Goal: Information Seeking & Learning: Find specific fact

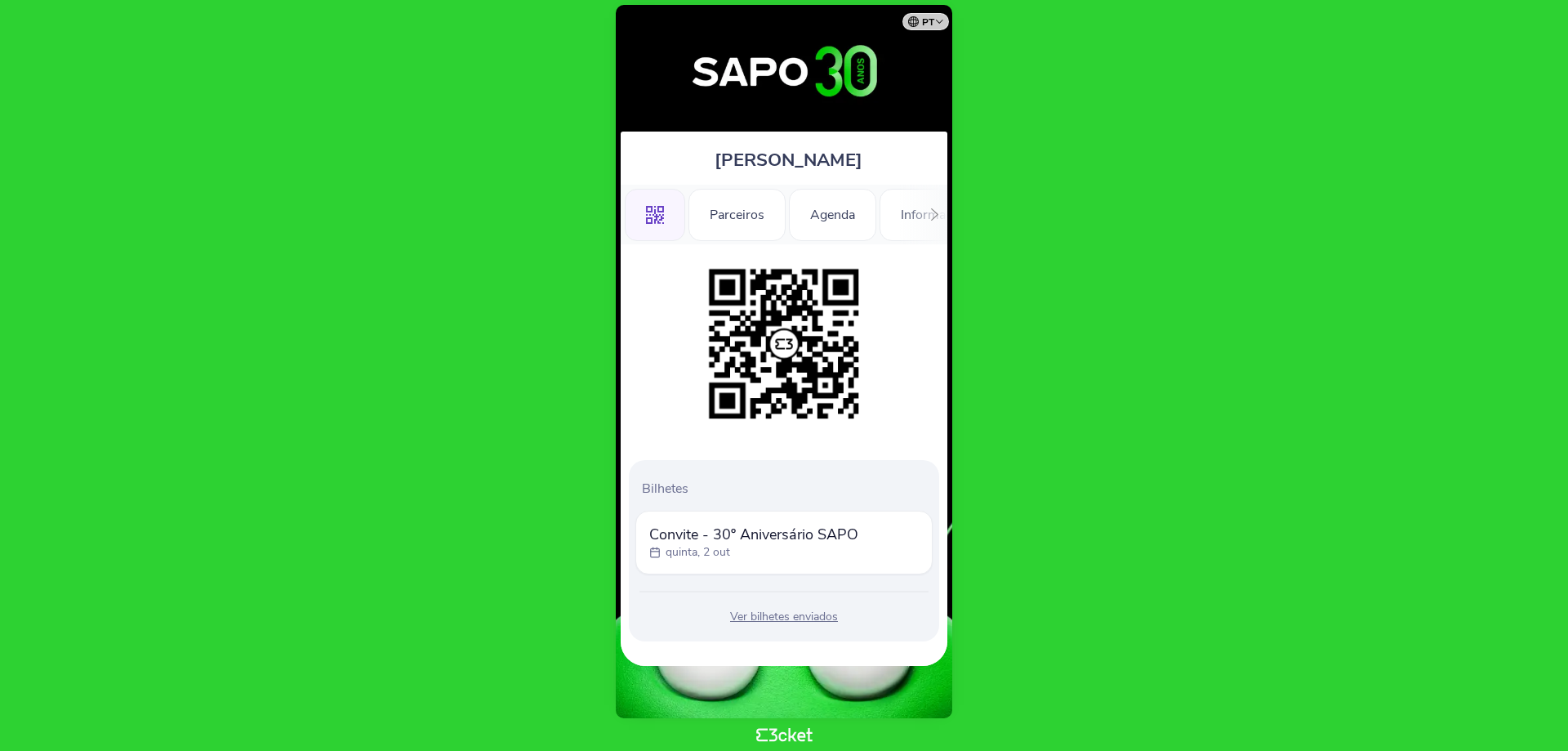
click at [917, 210] on div ".st0{fill-rule:evenodd;clip-rule:evenodd;} Parceiros Agenda Informações Adicion…" at bounding box center [784, 214] width 327 height 59
click at [929, 214] on icon at bounding box center [934, 214] width 12 height 12
click at [913, 215] on div "Informações" at bounding box center [887, 214] width 115 height 52
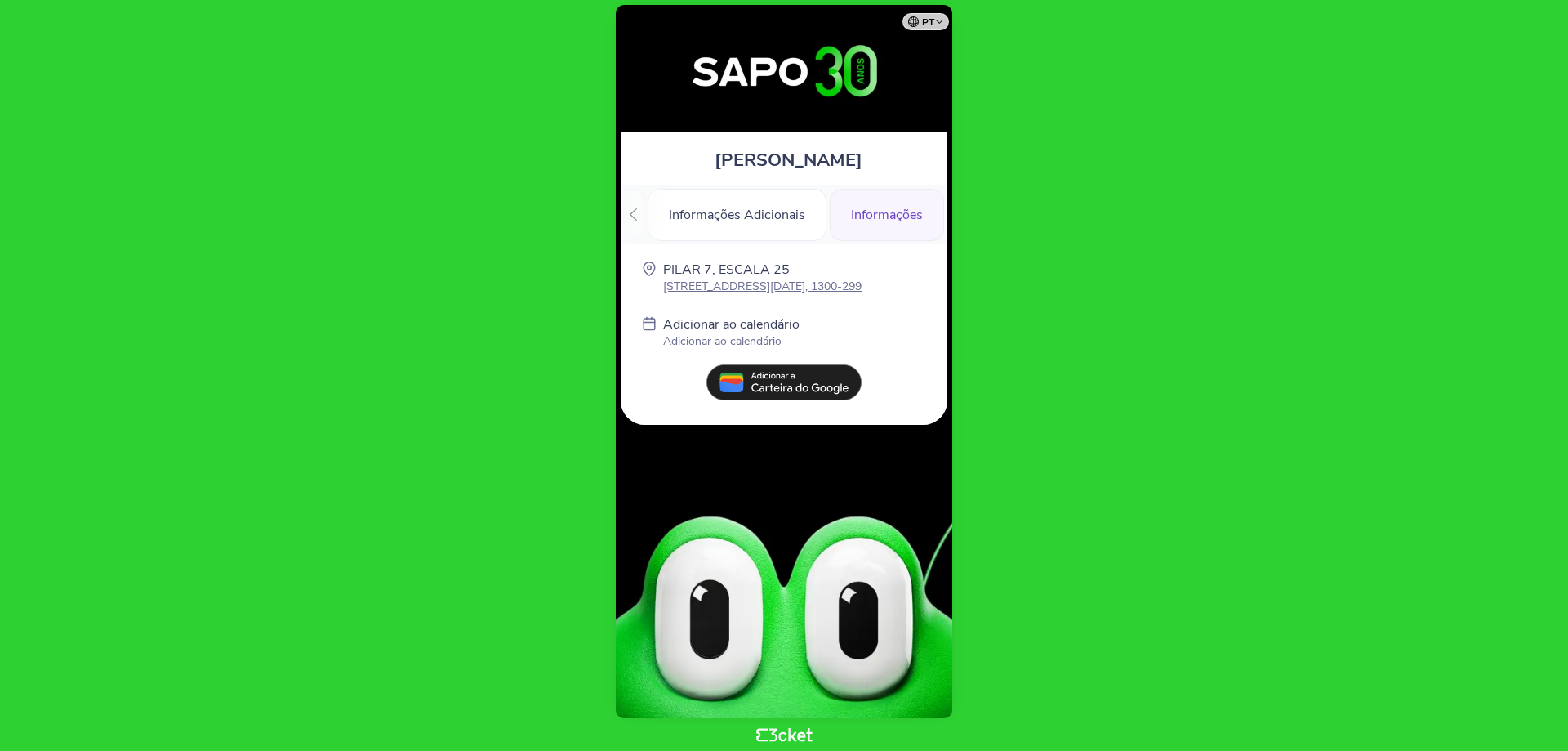
click at [892, 209] on div "Informações" at bounding box center [887, 214] width 115 height 52
click at [837, 280] on p "Avenida da Índia, Ponte 25 de Abril 52 Pilar 7, 1300-299" at bounding box center [763, 286] width 198 height 15
click at [737, 289] on p "Avenida da Índia, Ponte 25 de Abril 52 Pilar 7, 1300-299" at bounding box center [763, 286] width 198 height 15
click at [868, 214] on div "Informações" at bounding box center [887, 214] width 115 height 52
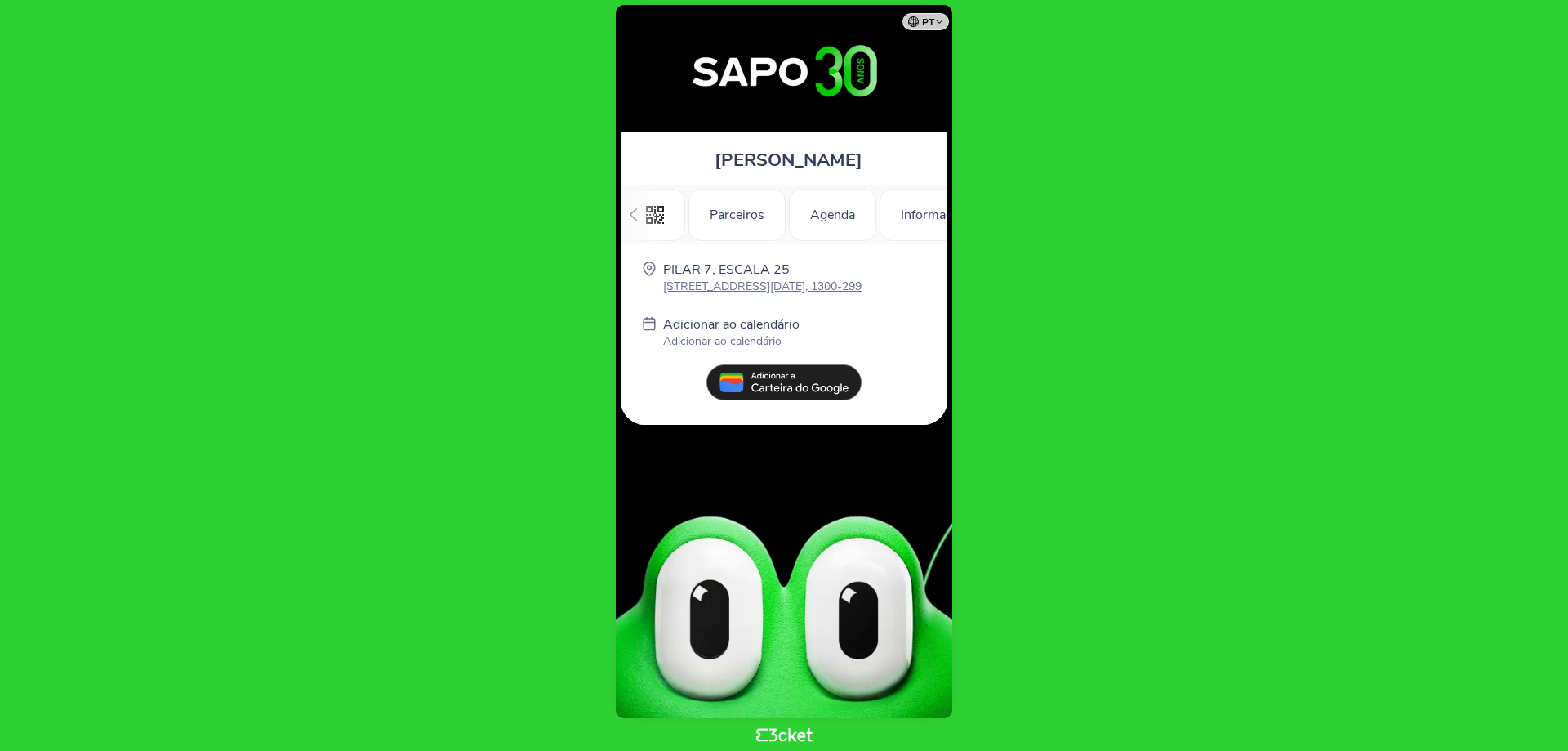
scroll to position [0, 232]
drag, startPoint x: 706, startPoint y: 287, endPoint x: 1100, endPoint y: 299, distance: 394.2
click at [1130, 303] on body "pt Português (Portugal) English Español Catalan Français Sara Santos .st0{fill-…" at bounding box center [784, 375] width 1554 height 737
click at [1098, 158] on body "pt Português (Portugal) English Español Catalan Français Sara Santos .st0{fill-…" at bounding box center [784, 375] width 1554 height 737
drag, startPoint x: 1209, startPoint y: 448, endPoint x: 1017, endPoint y: 191, distance: 320.8
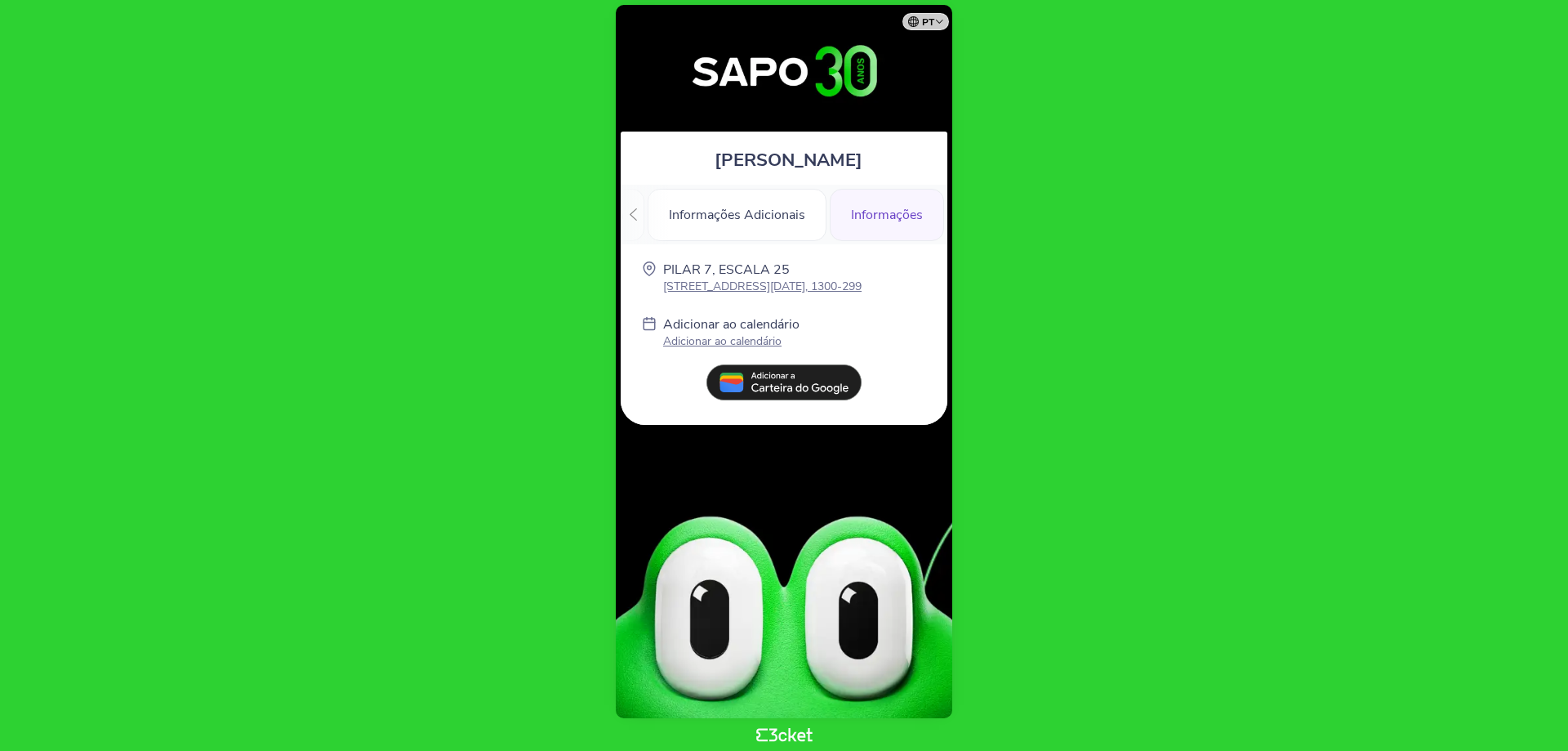
click at [1204, 441] on body "pt Português (Portugal) English Español Catalan Français Sara Santos .st0{fill-…" at bounding box center [784, 375] width 1554 height 737
click at [909, 208] on div "Informações" at bounding box center [887, 214] width 115 height 52
click at [623, 210] on div at bounding box center [633, 214] width 25 height 59
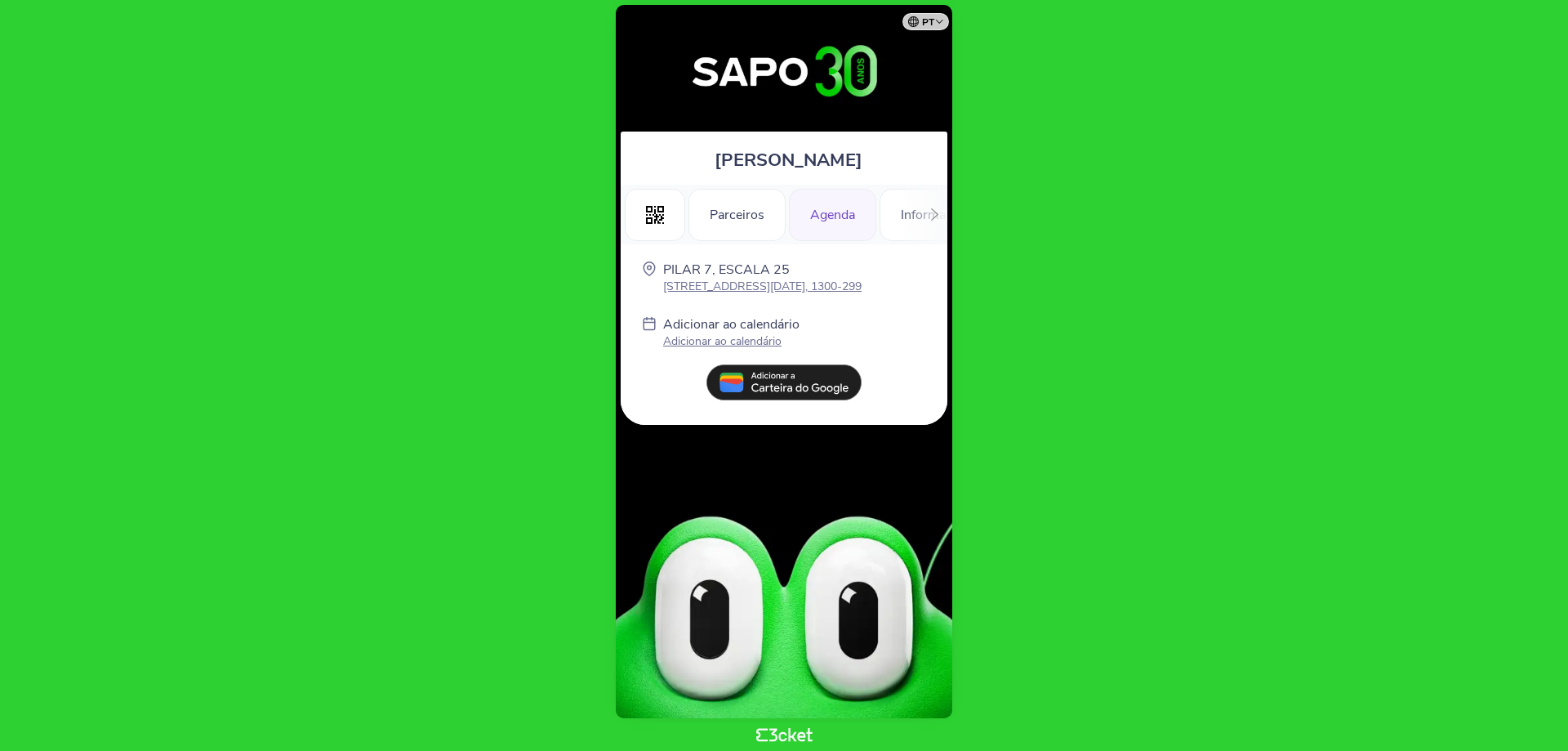
click at [862, 218] on div "Agenda" at bounding box center [833, 214] width 87 height 52
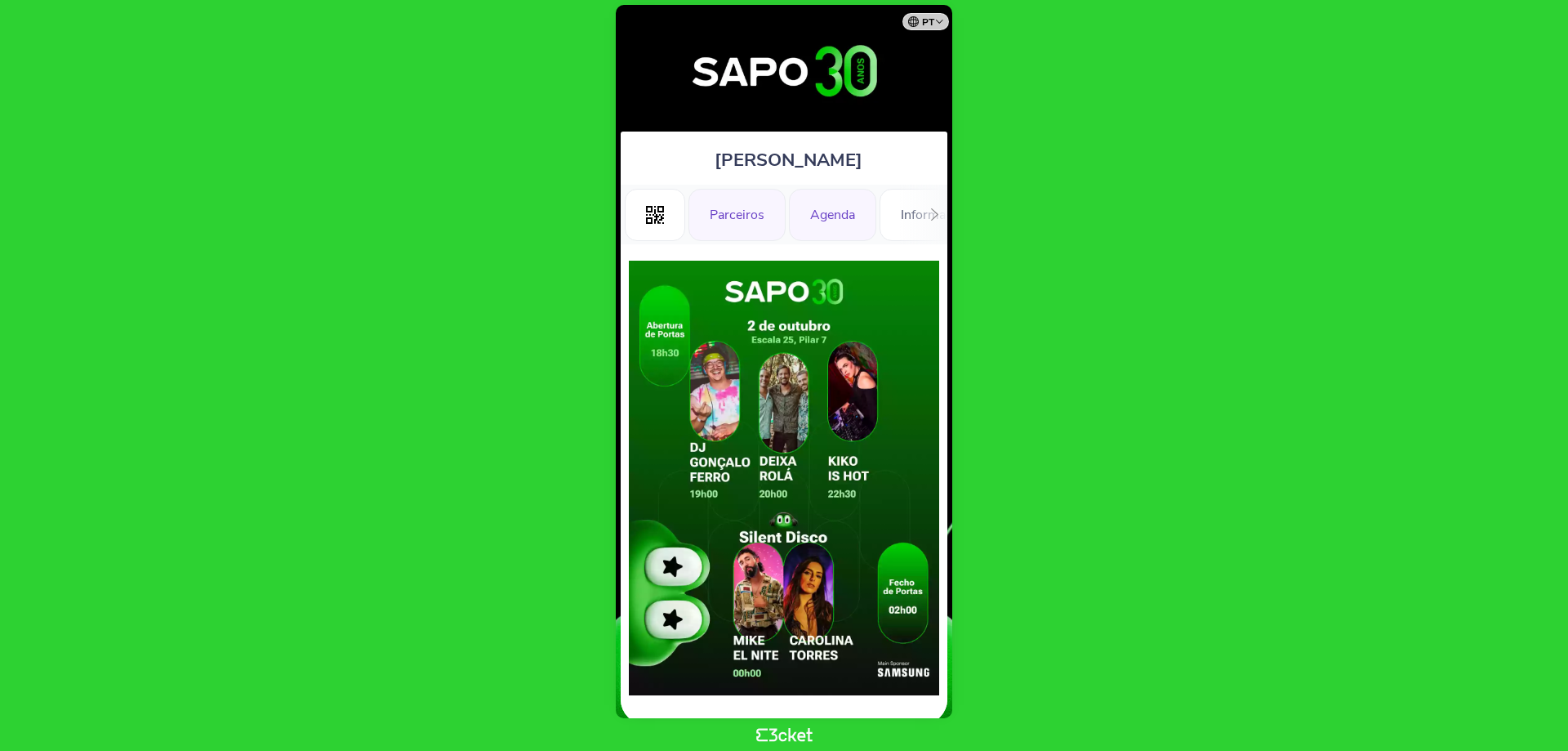
click at [738, 210] on div "Parceiros" at bounding box center [736, 214] width 97 height 52
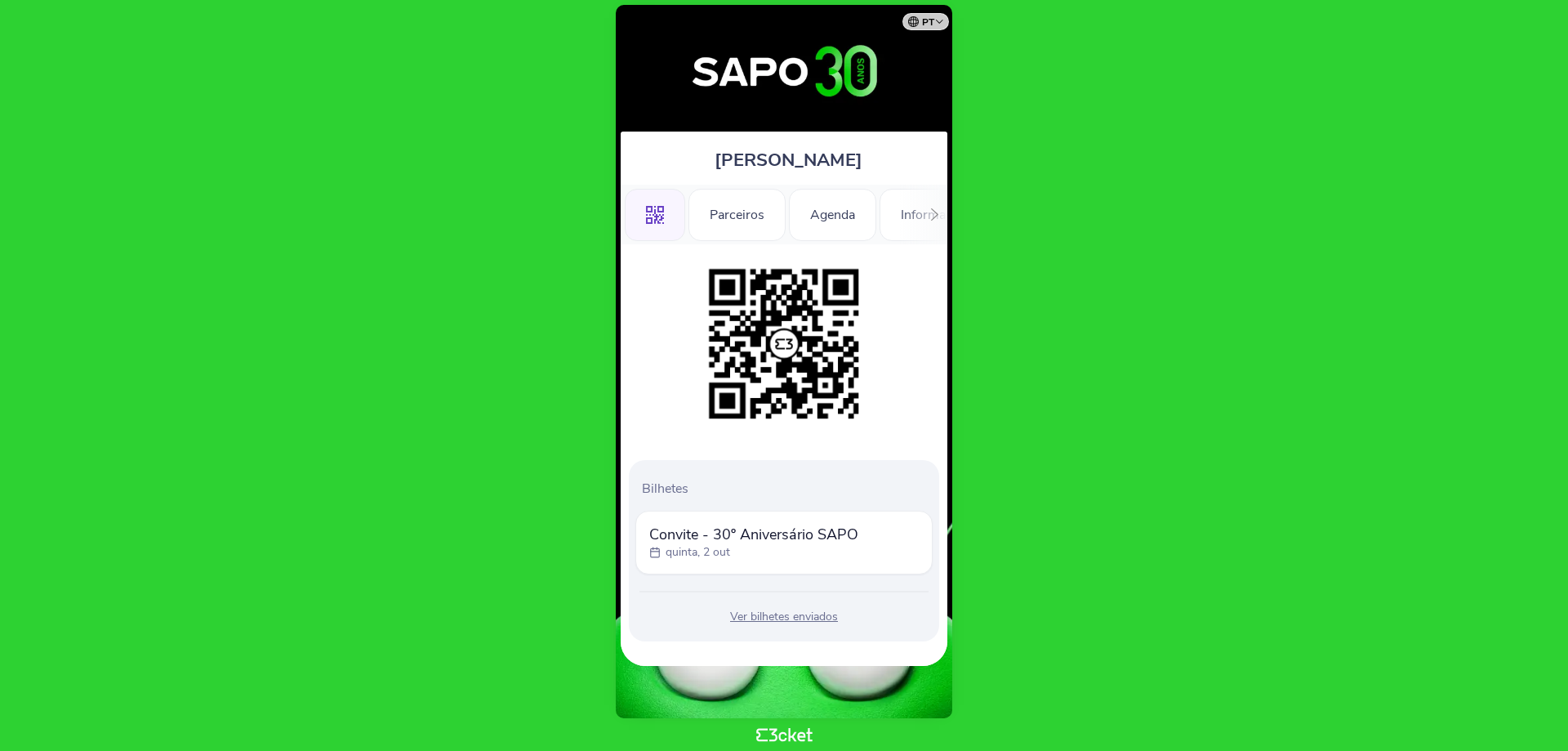
click at [1190, 315] on body "pt Português (Portugal) English Español Catalan Français Sara Santos .st0{fill-…" at bounding box center [784, 375] width 1554 height 737
click at [945, 208] on div at bounding box center [935, 214] width 25 height 59
click at [877, 213] on div "Informações" at bounding box center [887, 214] width 115 height 52
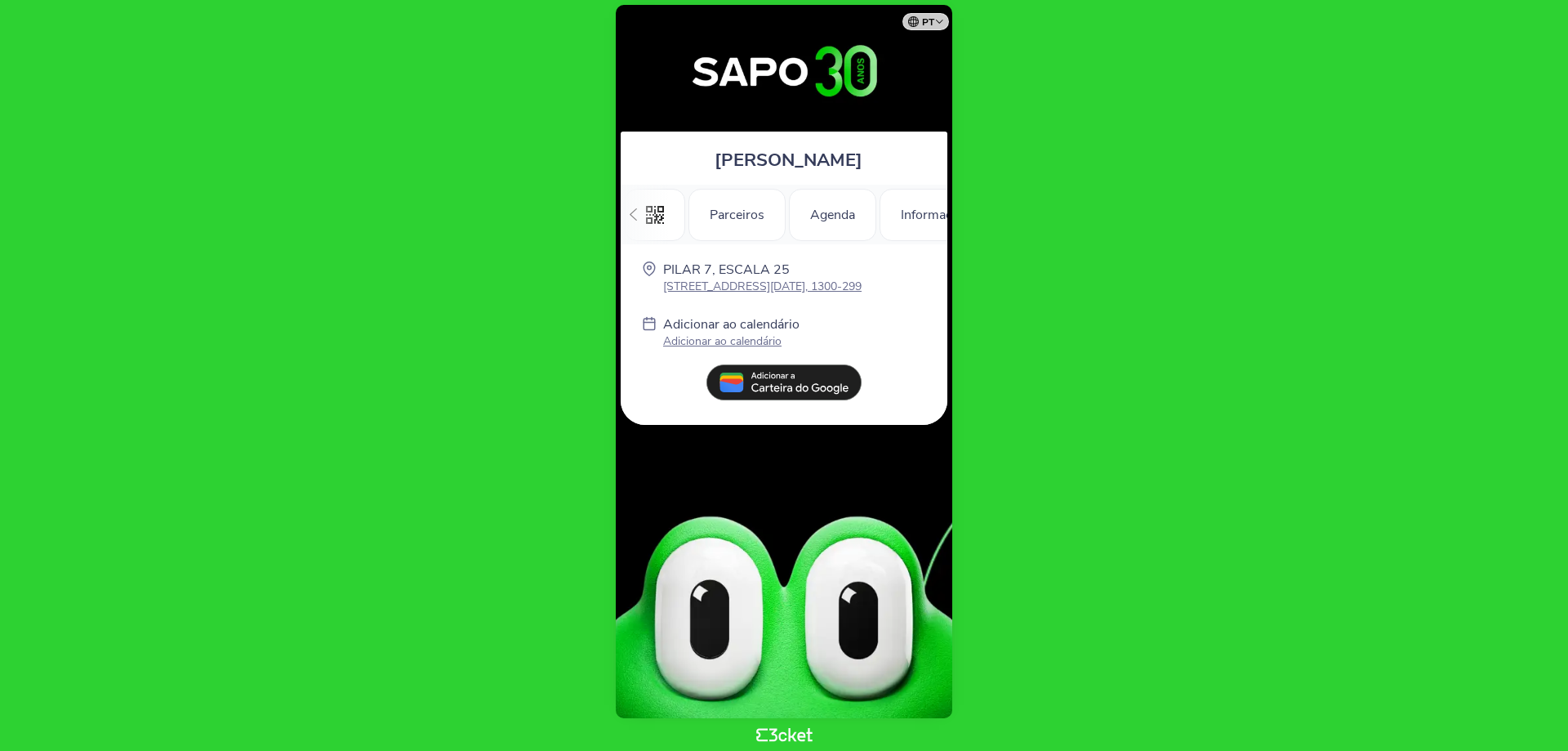
scroll to position [0, 232]
click at [831, 283] on p "Avenida da Índia, Ponte 25 de Abril 52 Pilar 7, 1300-299" at bounding box center [763, 286] width 198 height 15
drag, startPoint x: 1176, startPoint y: 233, endPoint x: 866, endPoint y: 54, distance: 358.0
click at [1176, 232] on body "pt Português (Portugal) English Español Catalan Français Sara Santos .st0{fill-…" at bounding box center [784, 375] width 1554 height 737
